Goal: Information Seeking & Learning: Learn about a topic

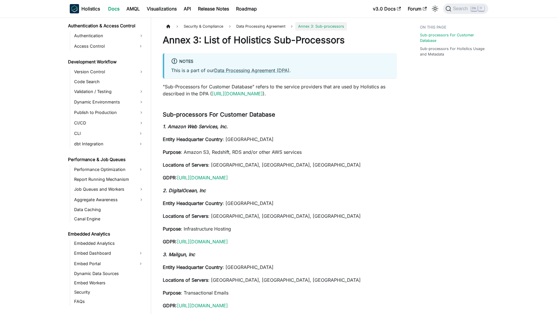
scroll to position [550, 0]
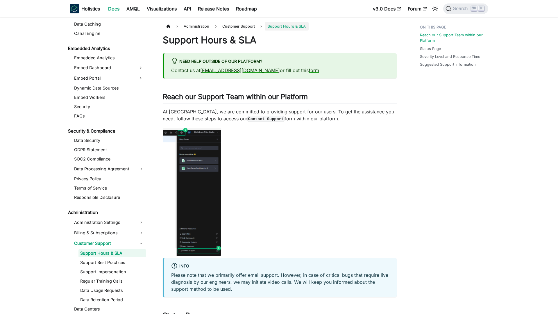
scroll to position [592, 0]
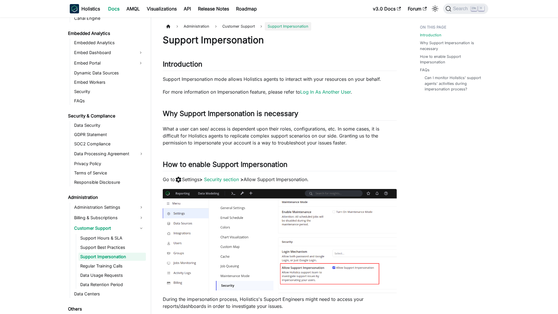
scroll to position [611, 0]
